Goal: Navigation & Orientation: Find specific page/section

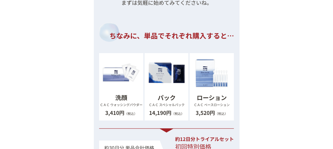
scroll to position [5436, 0]
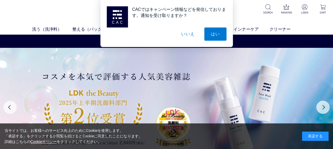
click at [187, 37] on button "いいえ" at bounding box center [188, 34] width 26 height 13
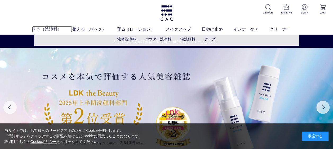
click at [50, 30] on link "洗う（洗浄料）" at bounding box center [52, 29] width 40 height 6
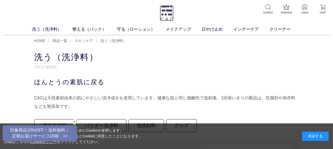
click at [167, 14] on img at bounding box center [167, 13] width 14 height 16
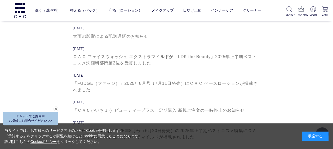
scroll to position [1582, 0]
